Goal: Task Accomplishment & Management: Manage account settings

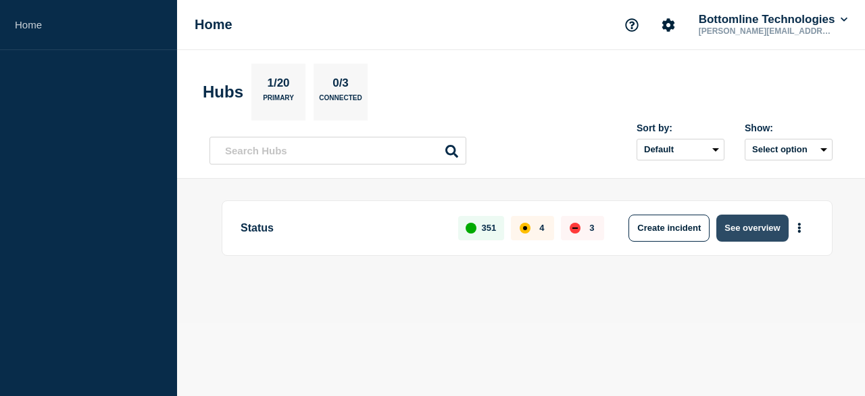
click at [751, 225] on button "See overview" at bounding box center [753, 227] width 72 height 27
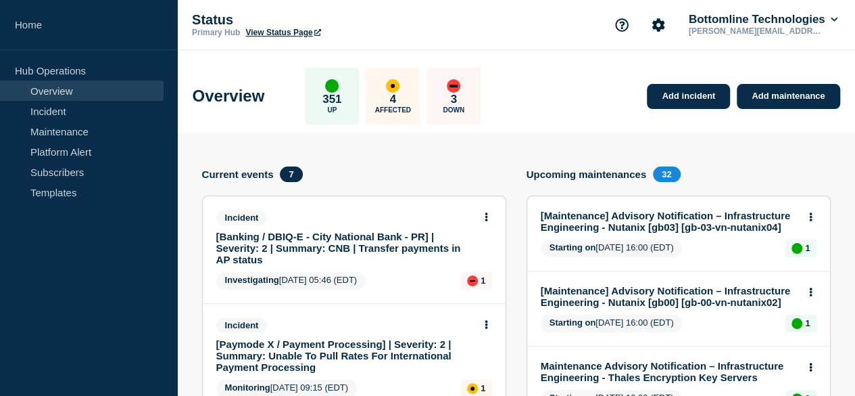
click at [284, 240] on link "[Banking / DBIQ-E - City National Bank - PR] | Severity: 2 | Summary: CNB | Tra…" at bounding box center [345, 248] width 258 height 34
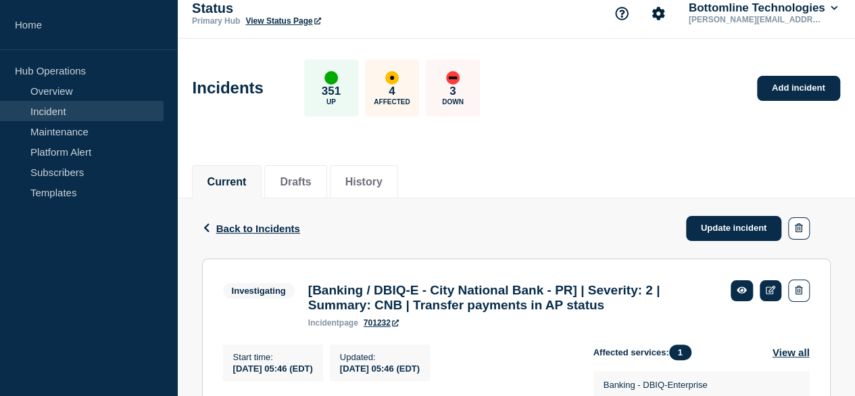
scroll to position [135, 0]
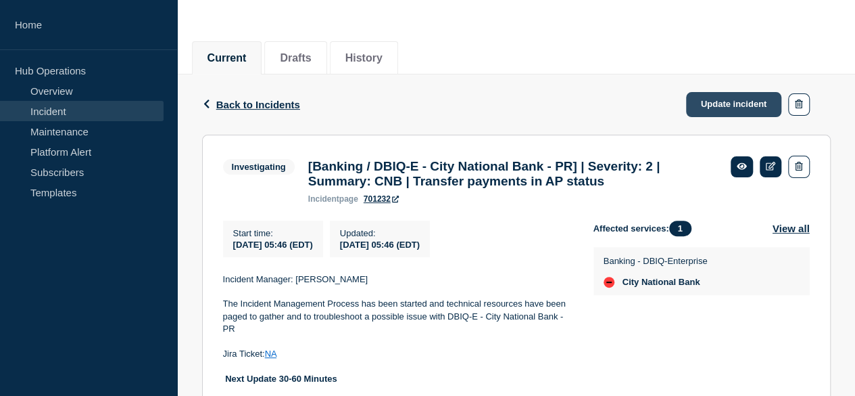
click at [741, 105] on link "Update incident" at bounding box center [734, 104] width 96 height 25
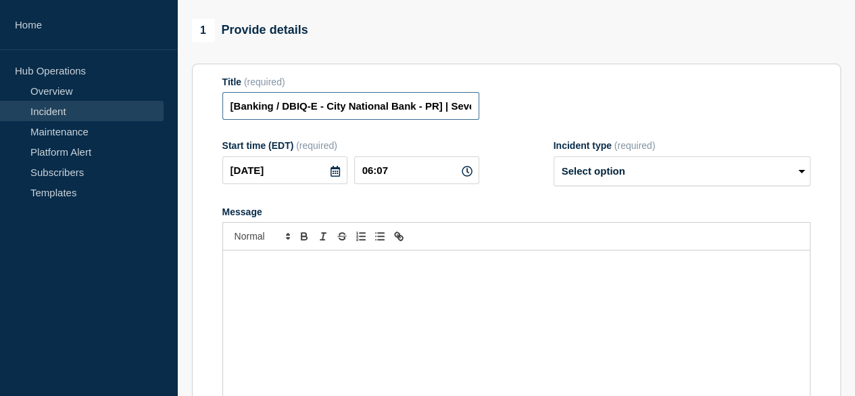
click at [371, 114] on input "[Banking / DBIQ-E - City National Bank - PR] | Severity: 2 | Summary: CNB | Tra…" at bounding box center [350, 106] width 257 height 28
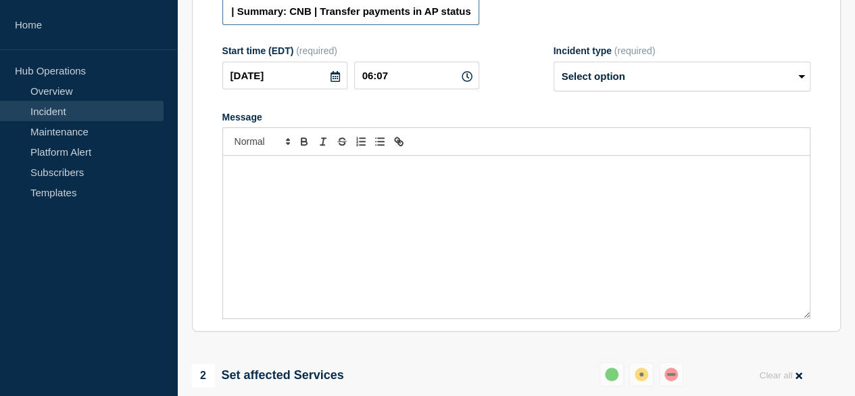
scroll to position [270, 0]
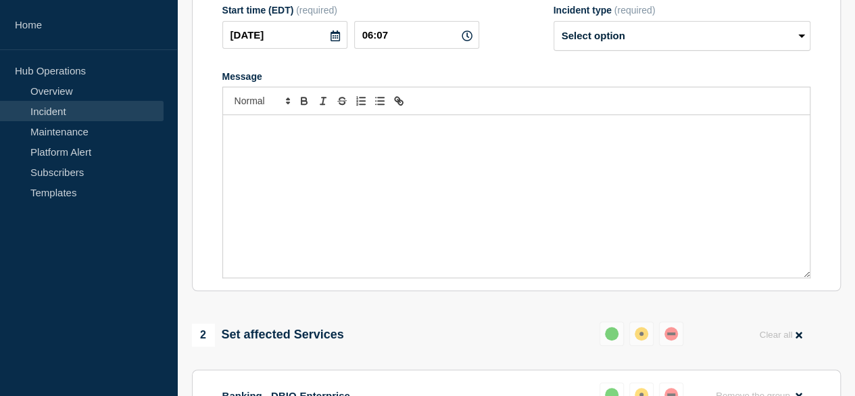
type input "[Banking / DBIQ-E - City National Bank - PR] | Severity: 3 | Summary: CNB | Tra…"
click at [255, 153] on div "Message" at bounding box center [516, 196] width 587 height 162
click at [590, 47] on select "Select option Investigating Identified Monitoring Resolved" at bounding box center [682, 36] width 257 height 30
select select "resolved"
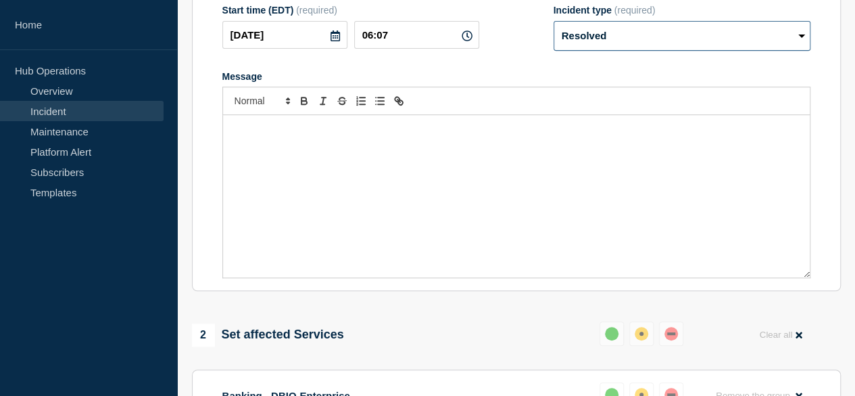
click at [554, 32] on select "Select option Investigating Identified Monitoring Resolved" at bounding box center [682, 36] width 257 height 30
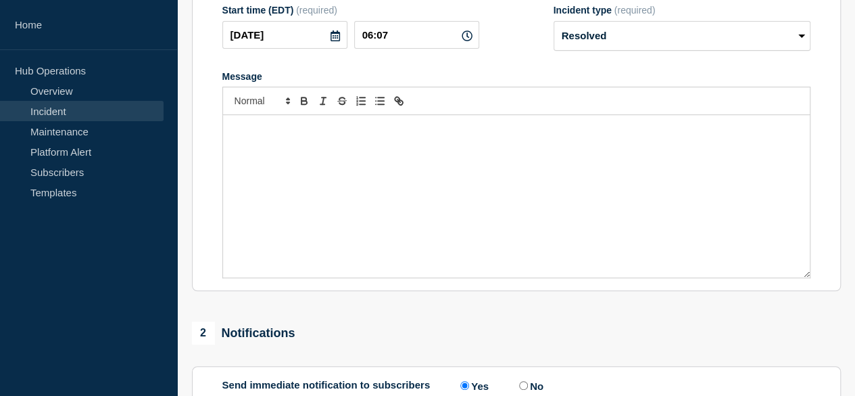
click at [247, 160] on div "Message" at bounding box center [516, 196] width 587 height 162
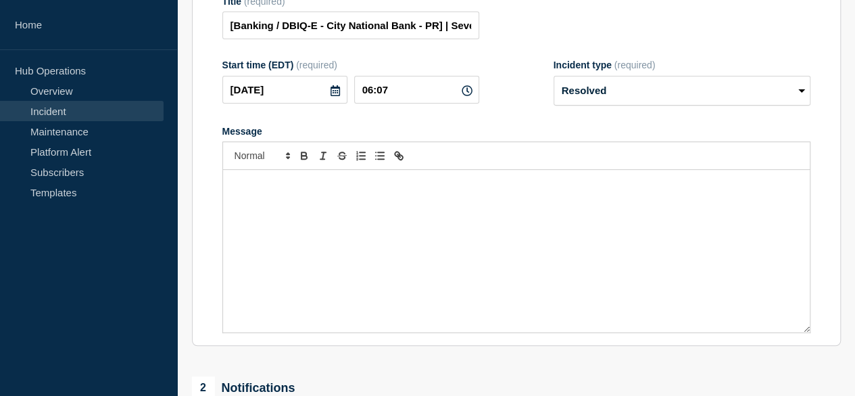
scroll to position [135, 0]
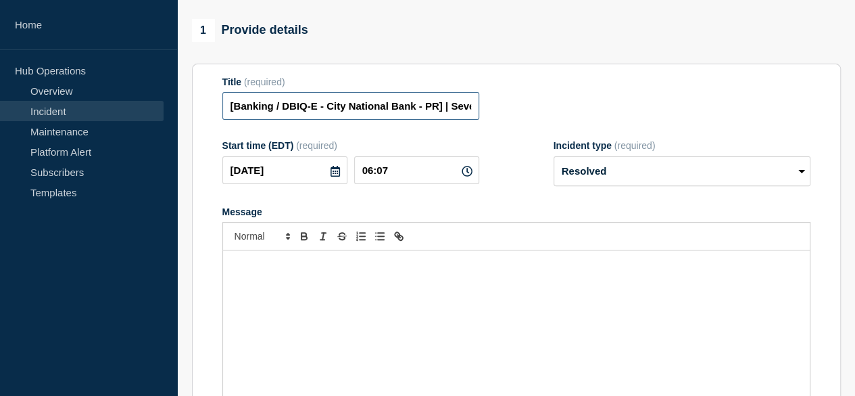
click at [364, 114] on input "[Banking / DBIQ-E - City National Bank - PR] | Severity: 3 | Summary: CNB | Tra…" at bounding box center [350, 106] width 257 height 28
click at [262, 270] on p "Message" at bounding box center [516, 264] width 567 height 12
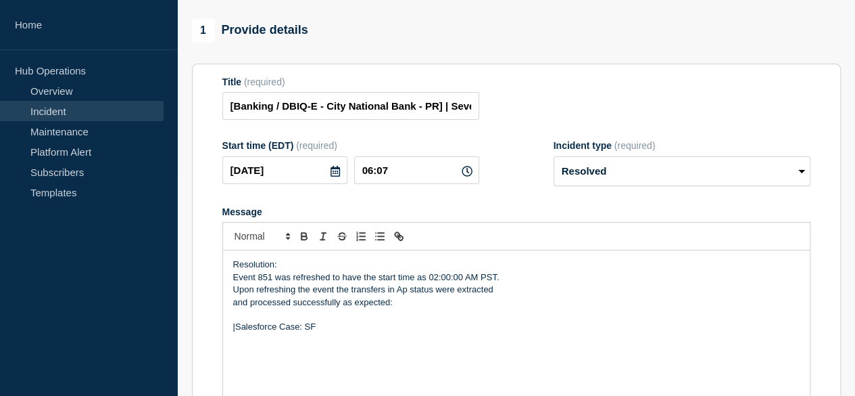
click at [392, 308] on p "and processed successfully as expected:" at bounding box center [516, 302] width 567 height 12
click at [325, 357] on p "|Salesforce Case: SF" at bounding box center [516, 352] width 567 height 12
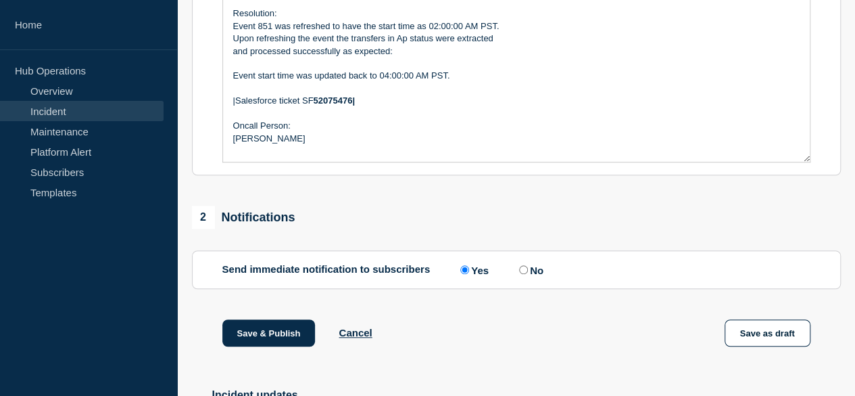
scroll to position [406, 0]
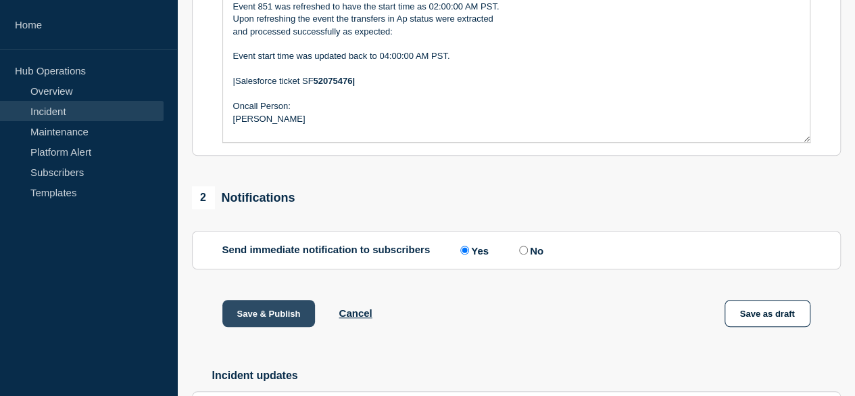
click at [283, 323] on button "Save & Publish" at bounding box center [268, 313] width 93 height 27
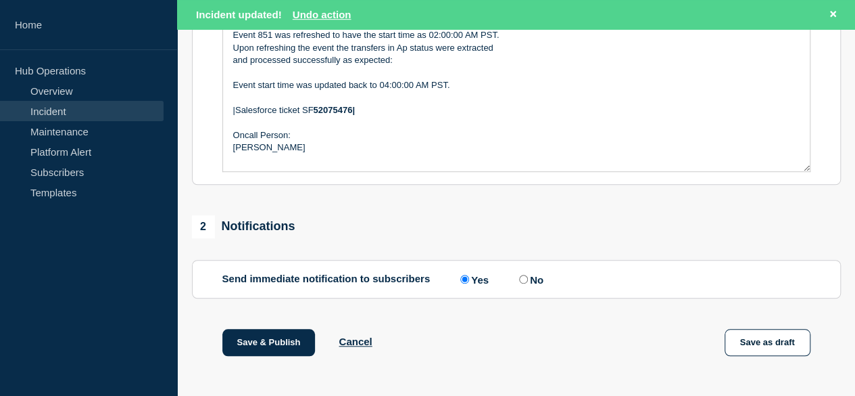
scroll to position [0, 0]
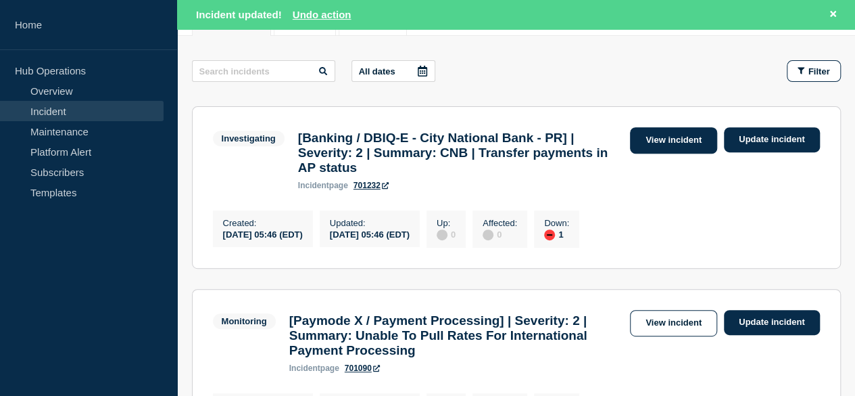
scroll to position [203, 0]
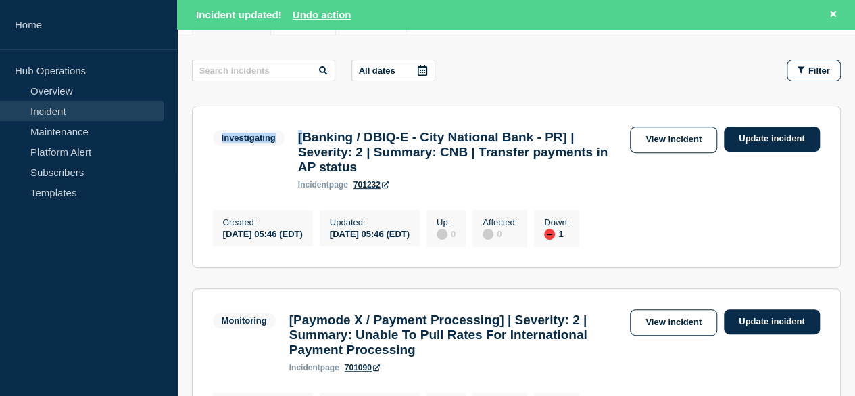
drag, startPoint x: 222, startPoint y: 137, endPoint x: 305, endPoint y: 144, distance: 83.4
click at [305, 144] on div "Investigating [Banking / DBIQ-E - City National Bank - PR] | Severity: 2 | Summ…" at bounding box center [422, 157] width 418 height 63
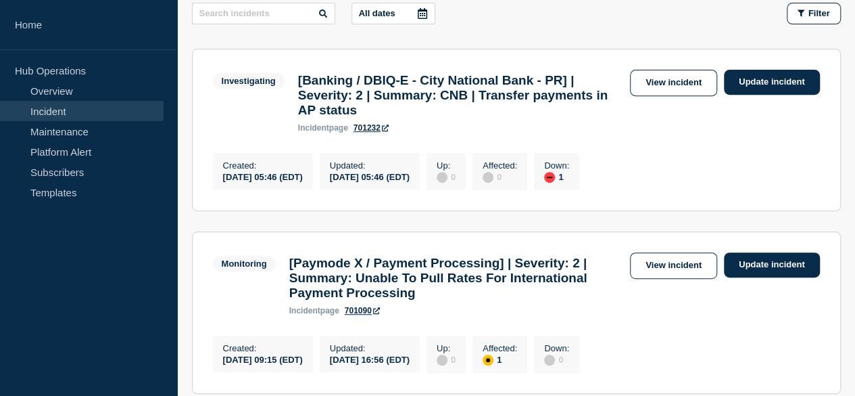
scroll to position [203, 0]
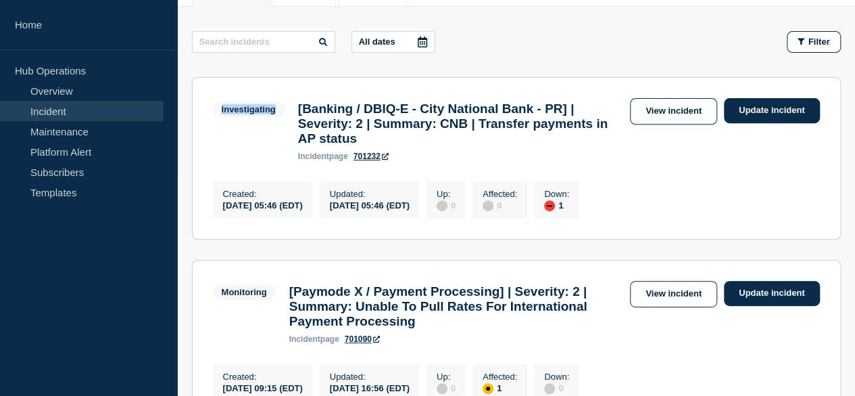
drag, startPoint x: 218, startPoint y: 105, endPoint x: 298, endPoint y: 110, distance: 80.0
click at [298, 110] on div "Investigating [Banking / DBIQ-E - City National Bank - PR] | Severity: 2 | Summ…" at bounding box center [422, 129] width 418 height 63
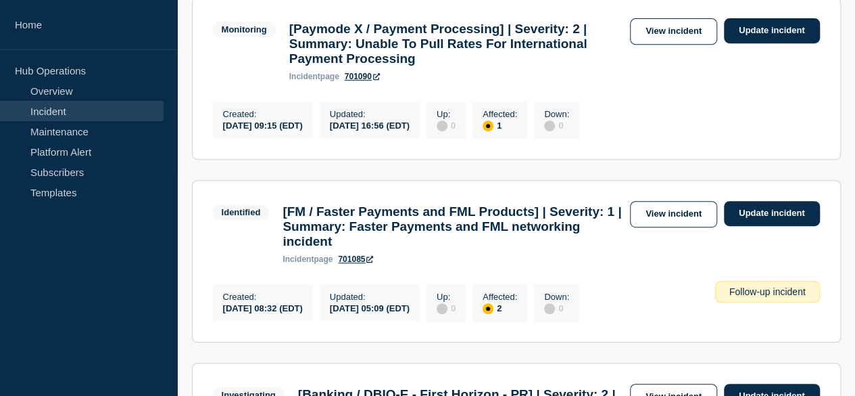
scroll to position [135, 0]
